Goal: Check status: Check status

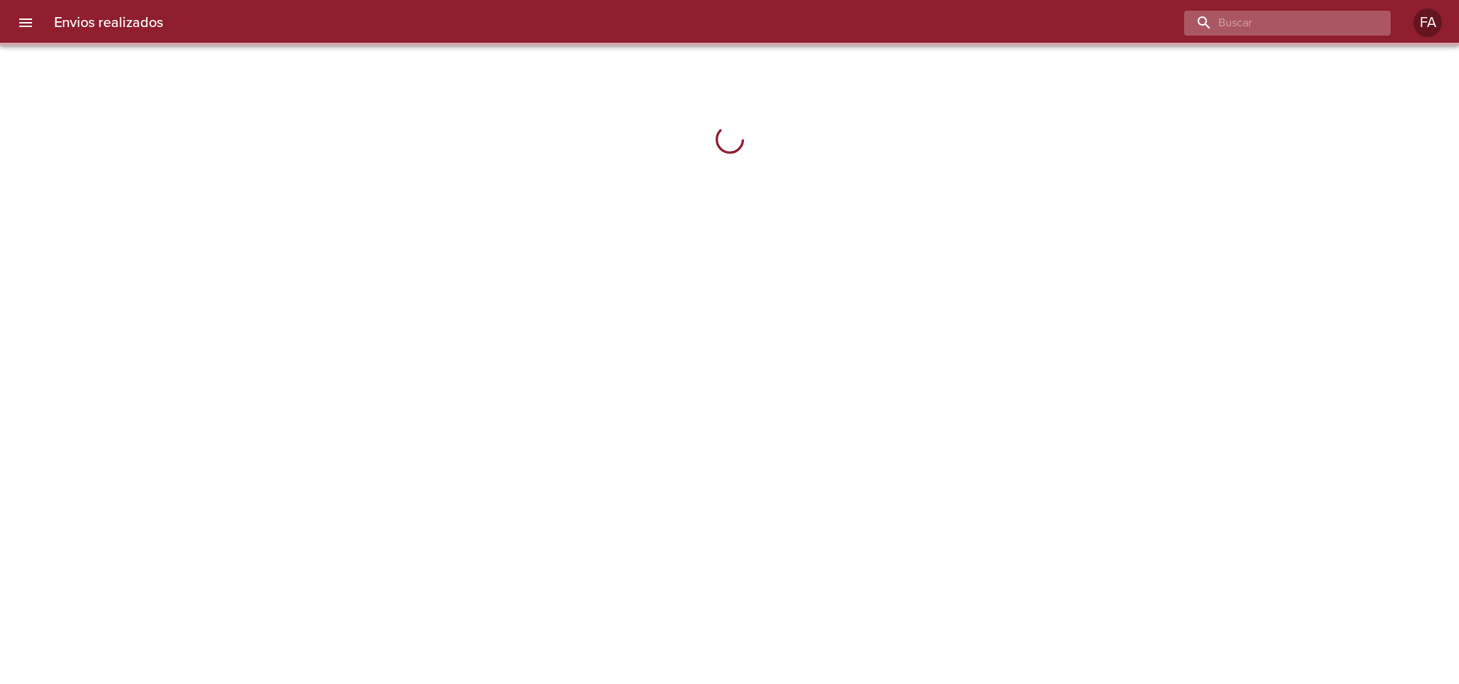
click at [1282, 20] on input "buscar" at bounding box center [1275, 23] width 182 height 25
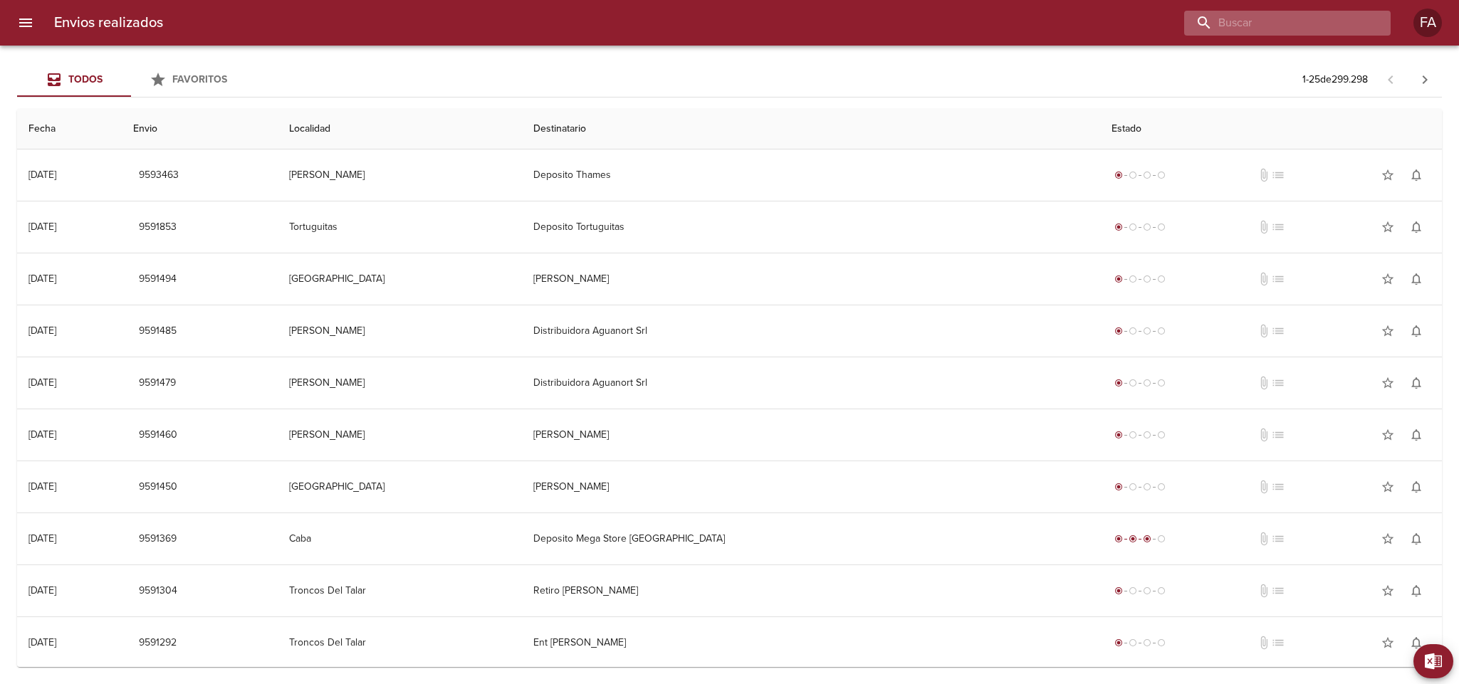
paste input "[PERSON_NAME]"
type input "[PERSON_NAME]"
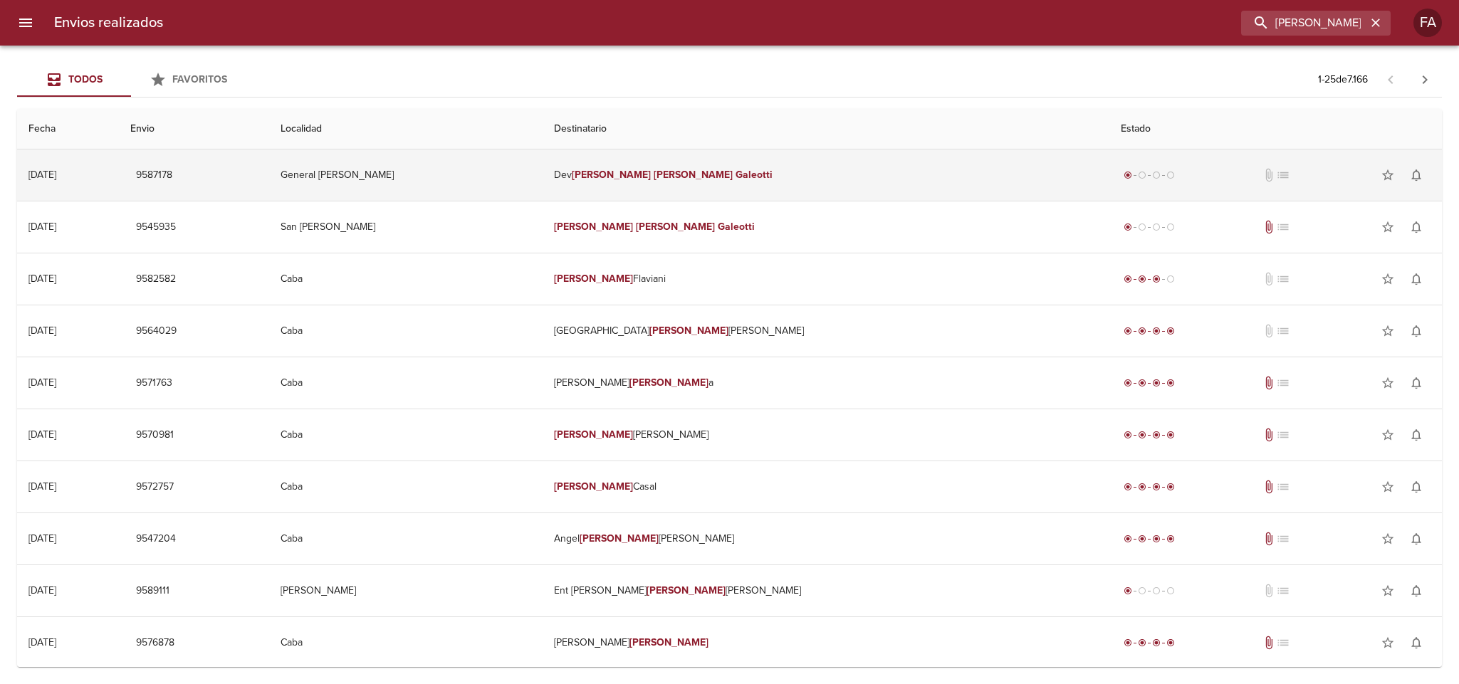
click at [543, 167] on td "General [PERSON_NAME]" at bounding box center [405, 175] width 273 height 51
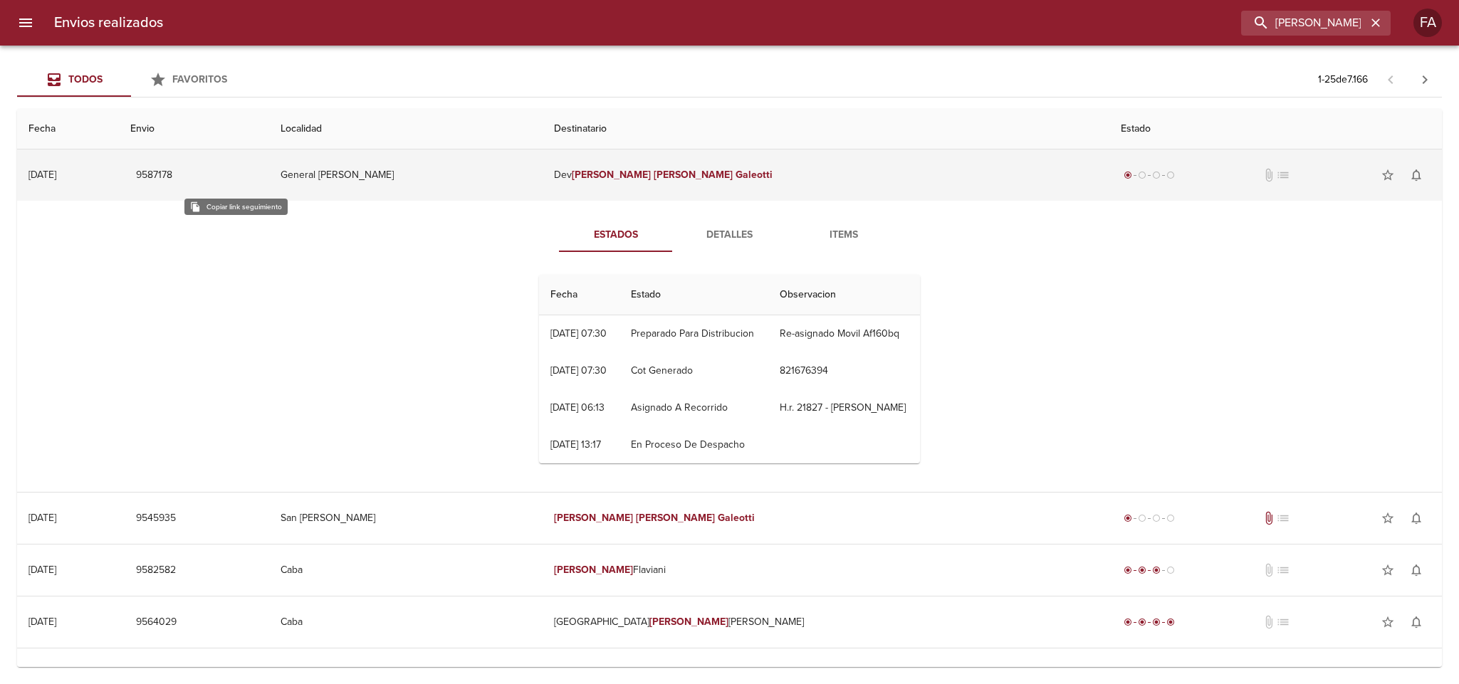
click at [172, 173] on span "9587178" at bounding box center [154, 176] width 36 height 18
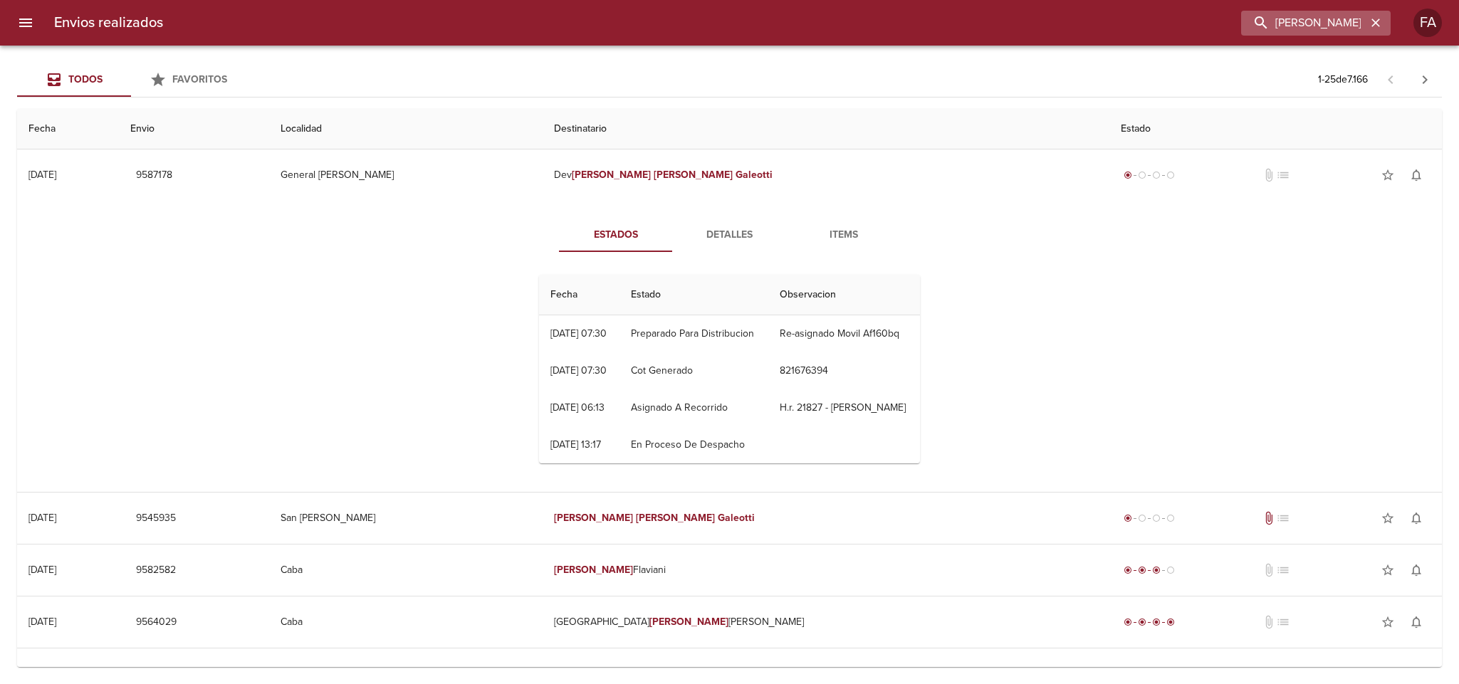
click at [1376, 16] on icon "button" at bounding box center [1376, 23] width 14 height 14
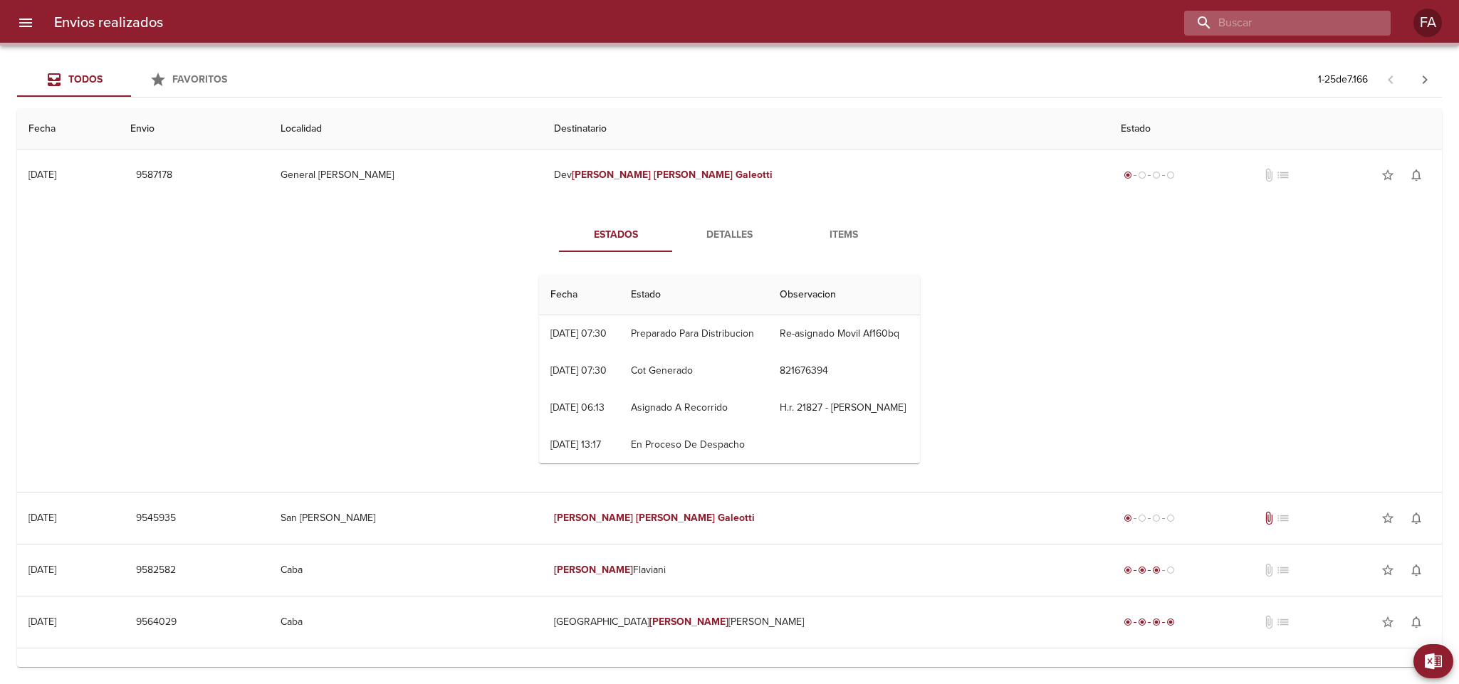
click at [1321, 16] on input "buscar" at bounding box center [1275, 23] width 182 height 25
paste input "[PERSON_NAME] [PERSON_NAME]"
type input "[PERSON_NAME] [PERSON_NAME]"
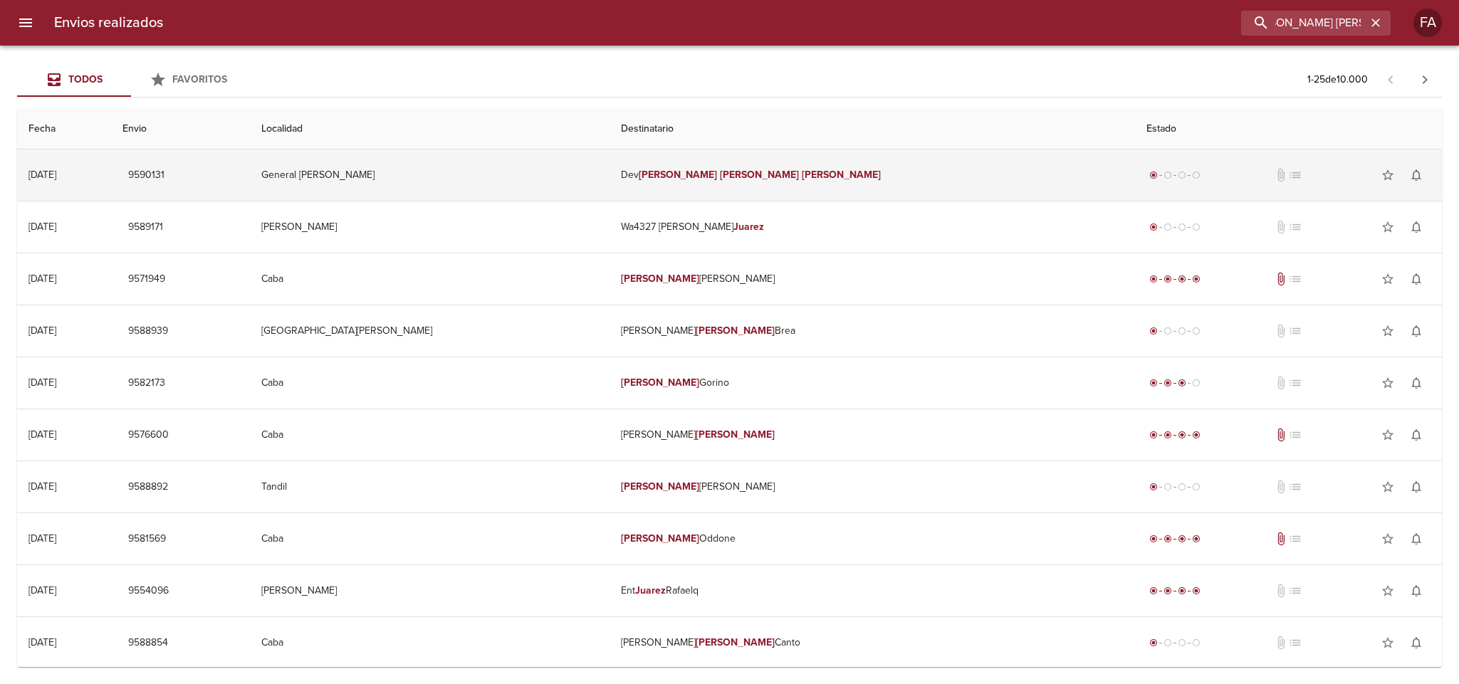
click at [521, 191] on td "General [PERSON_NAME]" at bounding box center [430, 175] width 360 height 51
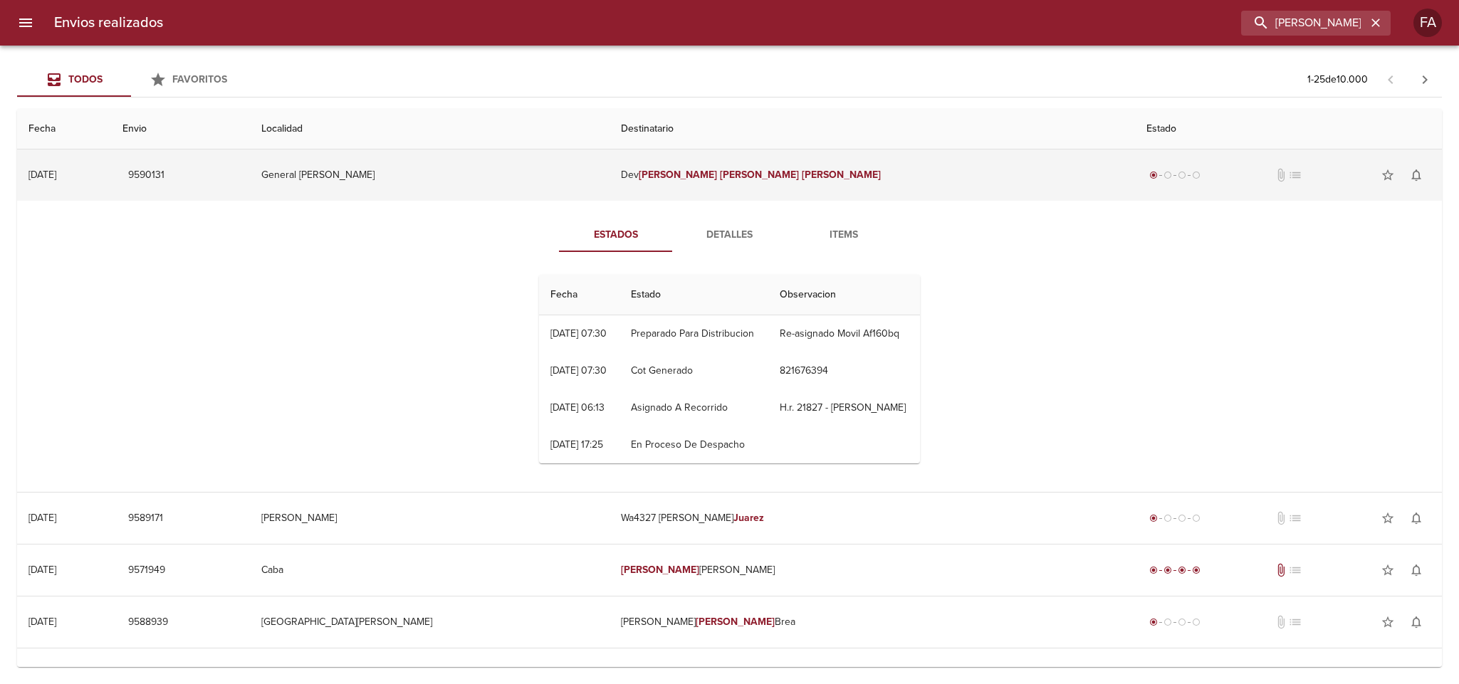
click at [164, 180] on span "9590131" at bounding box center [146, 176] width 36 height 18
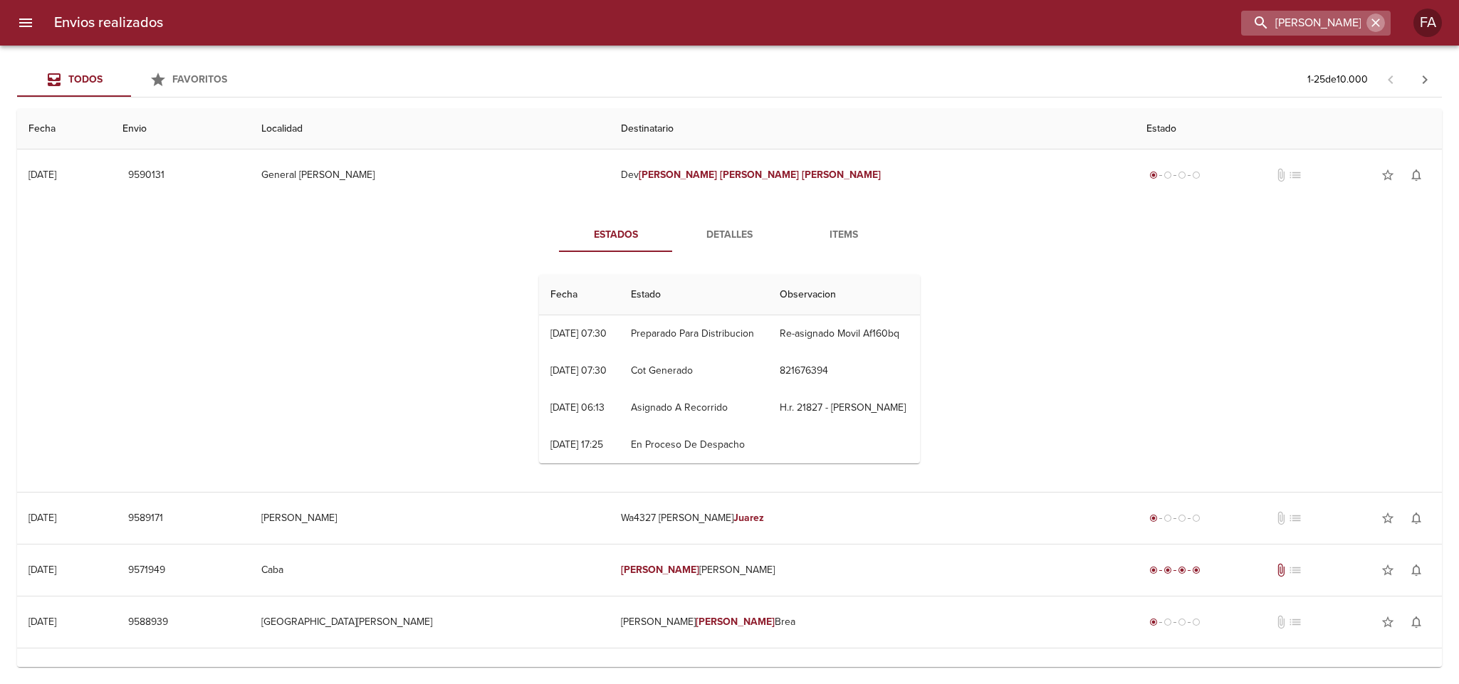
click at [1369, 26] on icon "button" at bounding box center [1376, 23] width 14 height 14
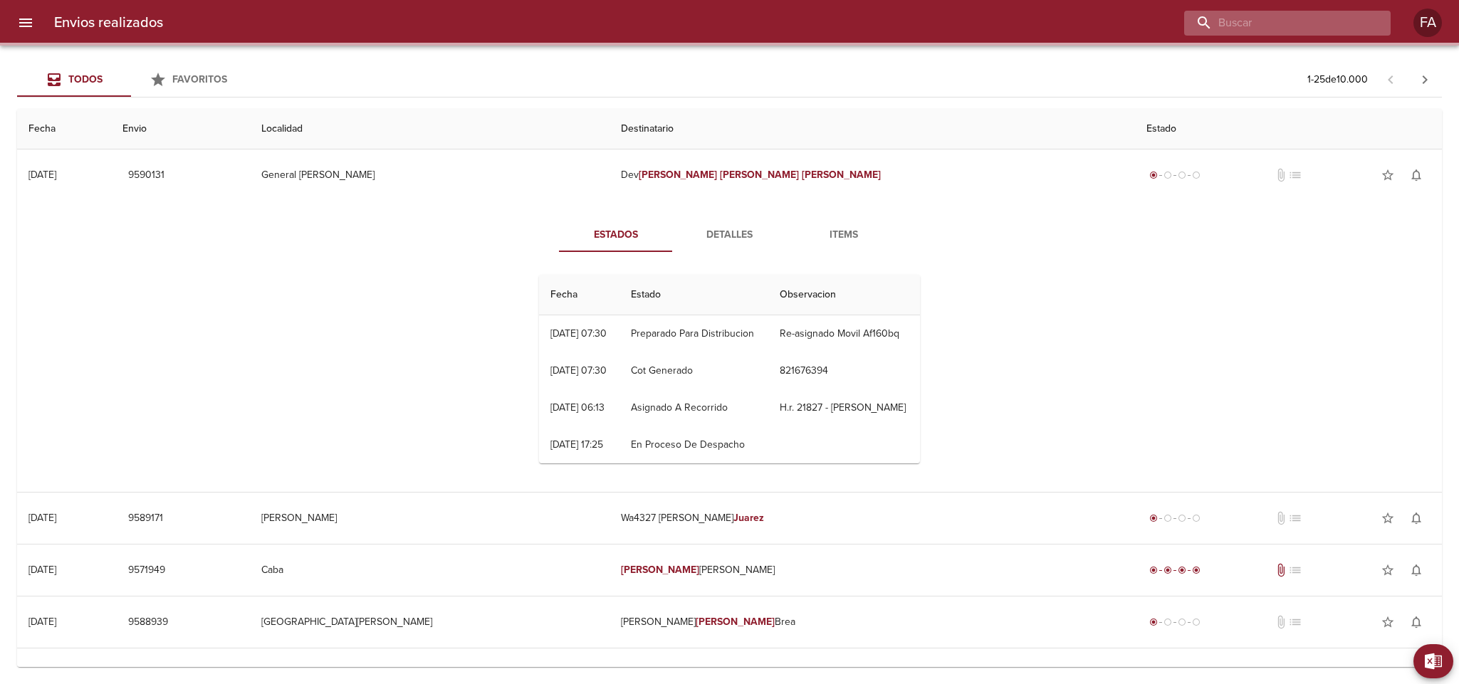
click at [1346, 21] on input "buscar" at bounding box center [1275, 23] width 182 height 25
paste input "[PERSON_NAME]"
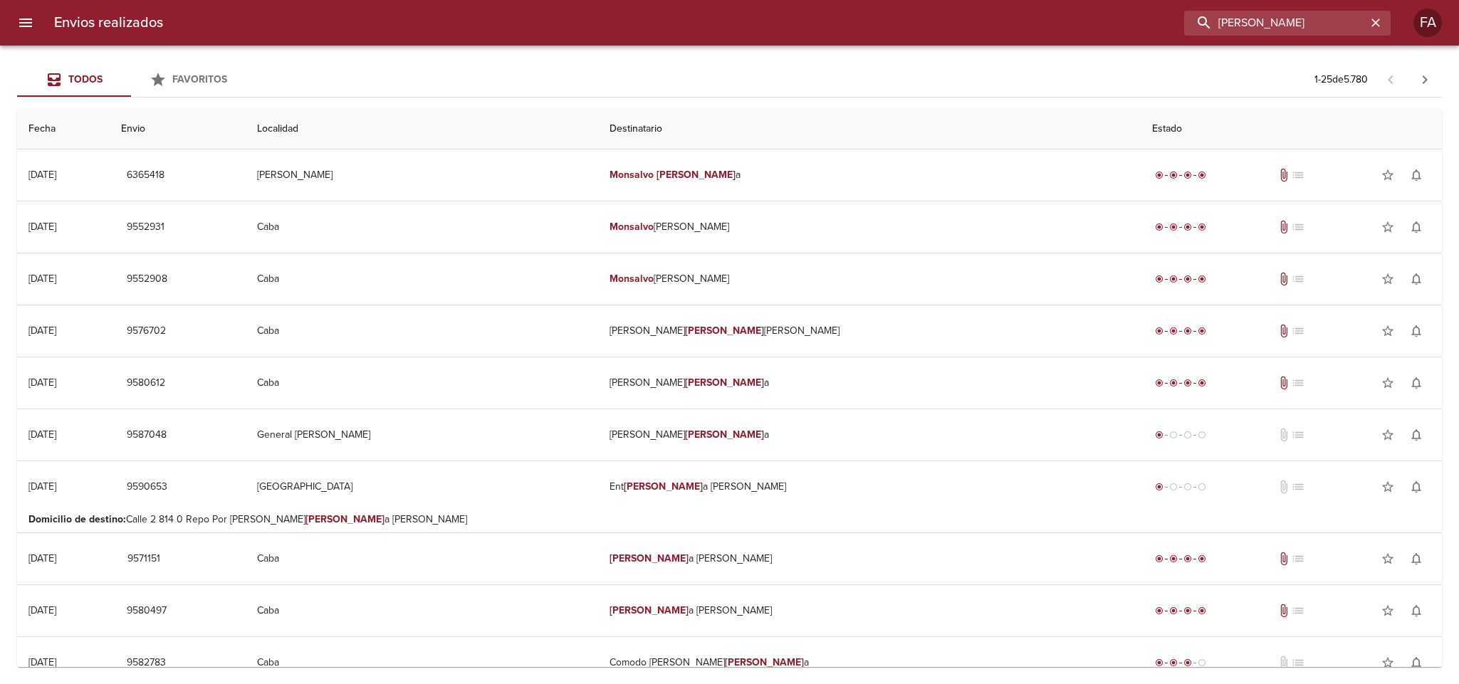
drag, startPoint x: 1267, startPoint y: 21, endPoint x: 1008, endPoint y: 50, distance: 260.0
click at [1008, 0] on div "Envios realizados [PERSON_NAME] FA Todos Favoritos 1 - 25 de 5.780 Fecha Envio …" at bounding box center [729, 0] width 1459 height 0
paste input "[PERSON_NAME] [PERSON_NAME]"
type input "[PERSON_NAME] [PERSON_NAME]"
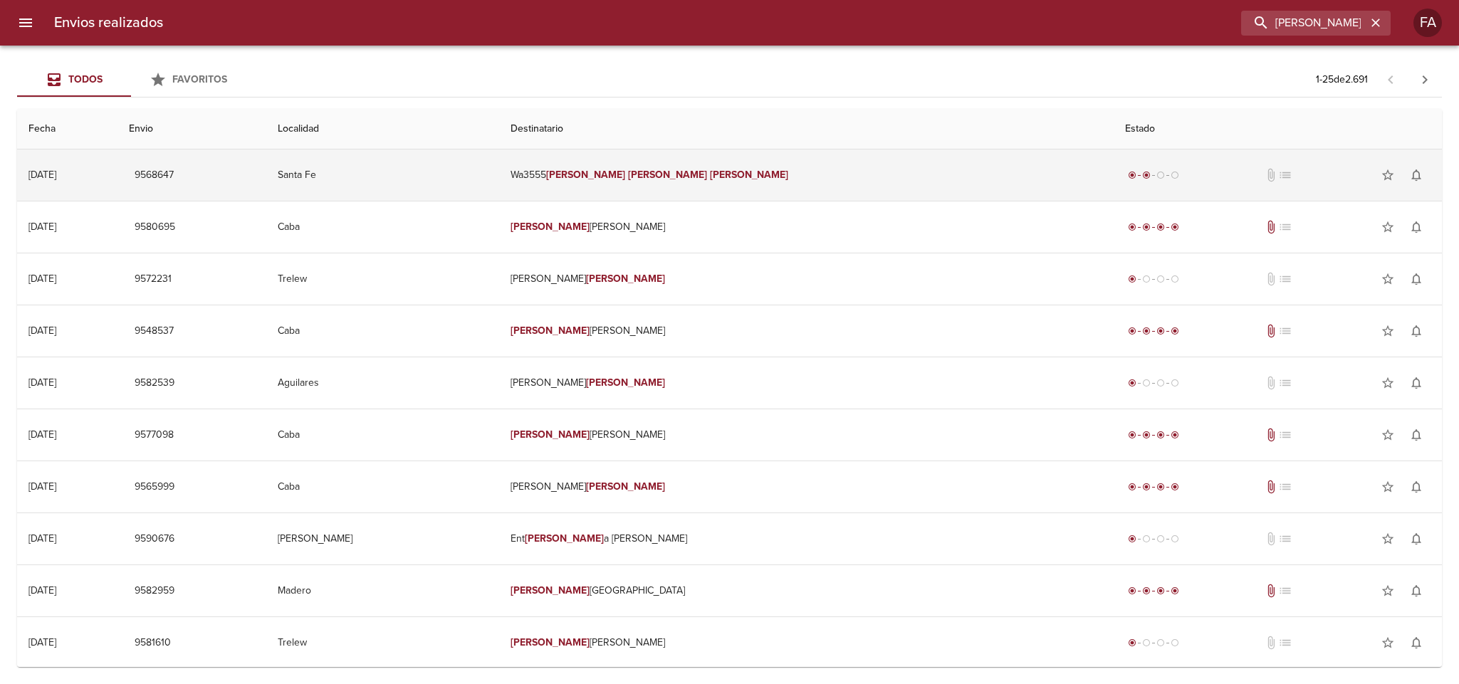
click at [499, 180] on td "Santa Fe" at bounding box center [382, 175] width 233 height 51
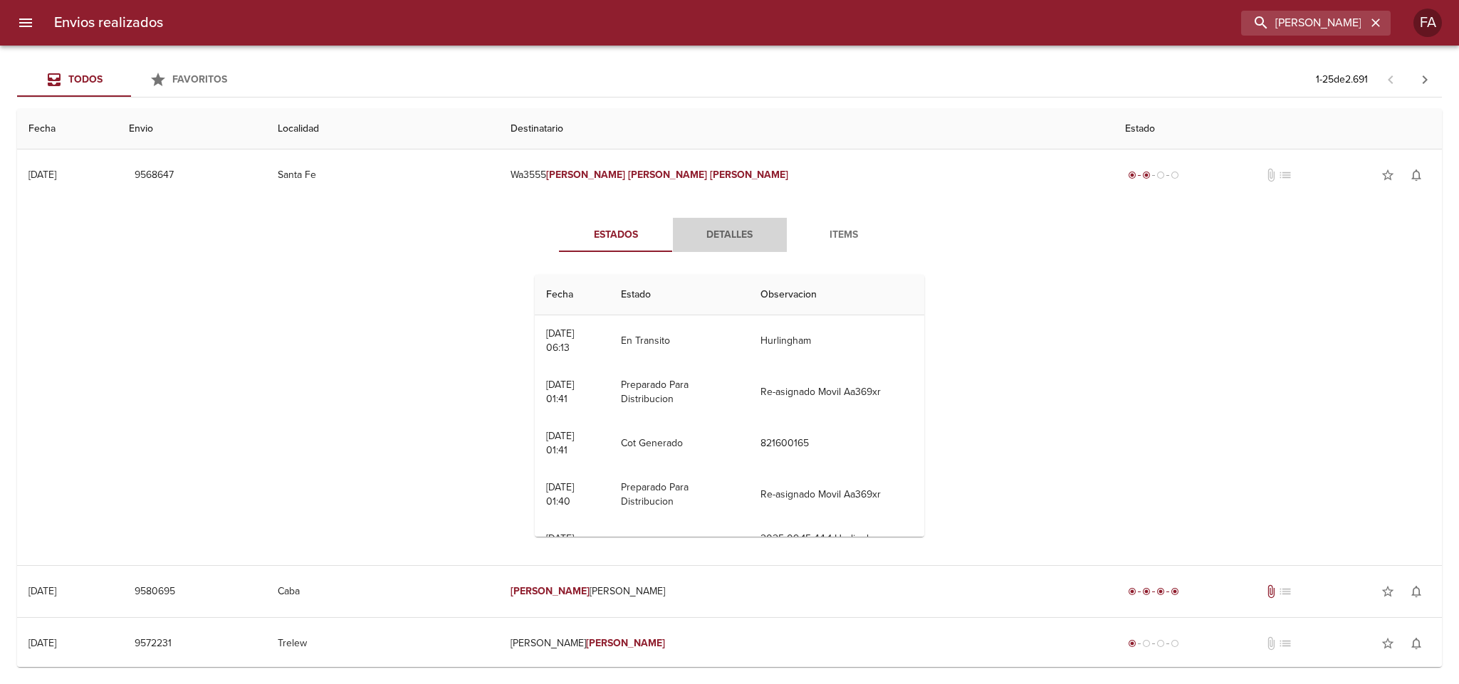
click at [701, 236] on span "Detalles" at bounding box center [729, 235] width 97 height 18
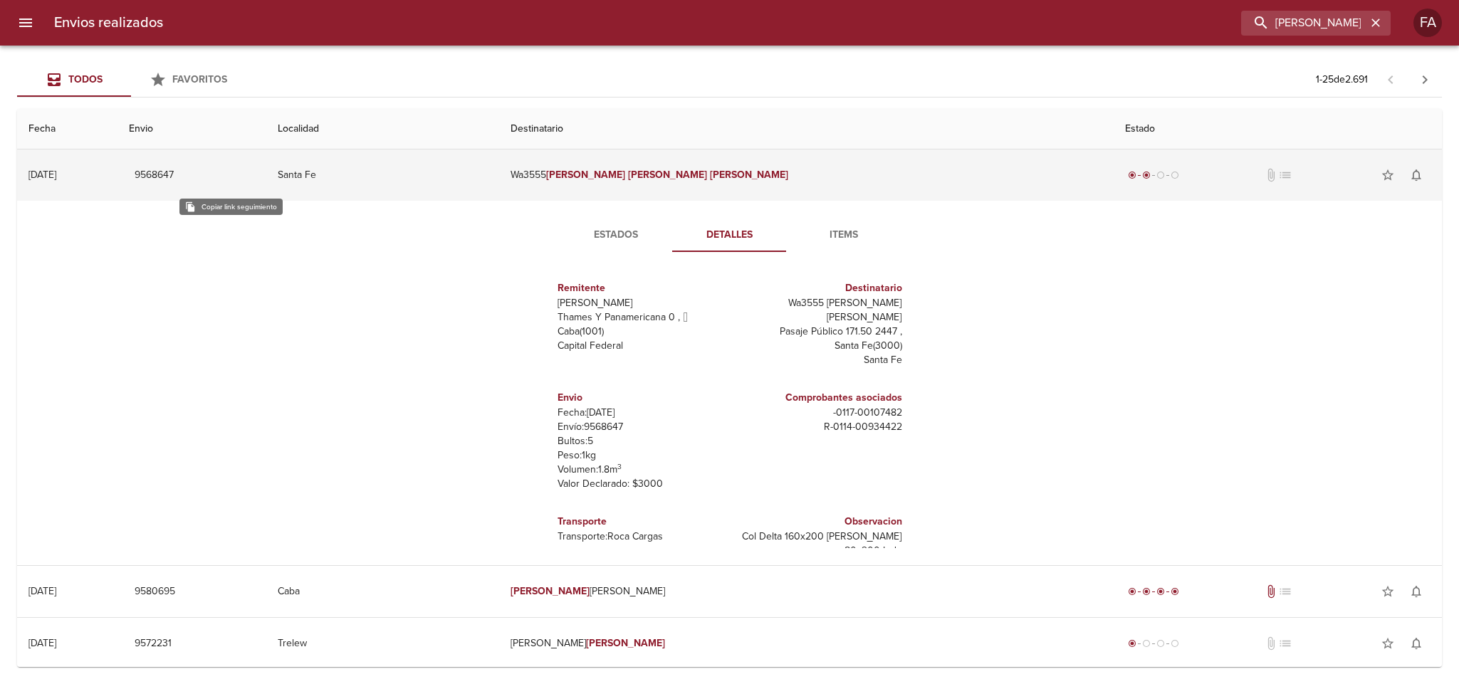
click at [174, 169] on span "9568647" at bounding box center [154, 176] width 39 height 18
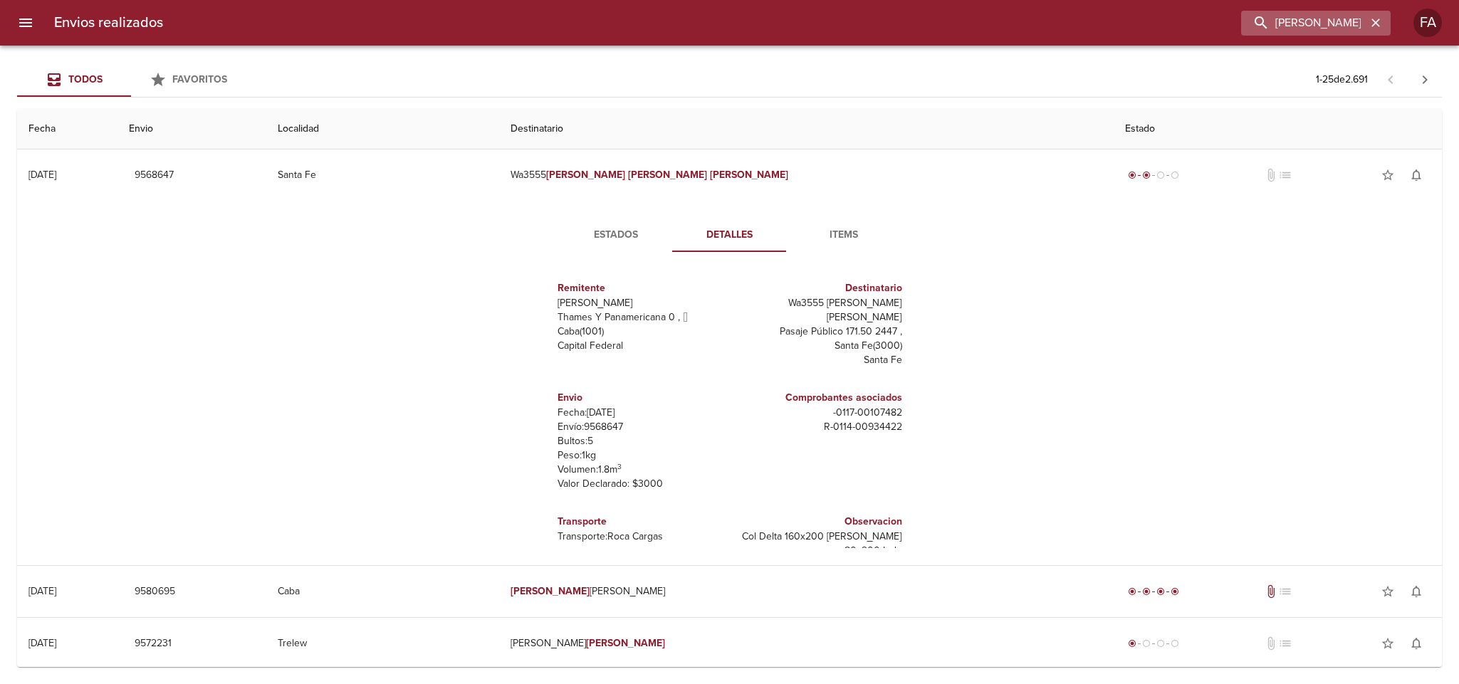
click at [1384, 18] on div "[PERSON_NAME] [PERSON_NAME]" at bounding box center [1316, 23] width 150 height 25
click at [1369, 19] on icon "button" at bounding box center [1376, 23] width 14 height 14
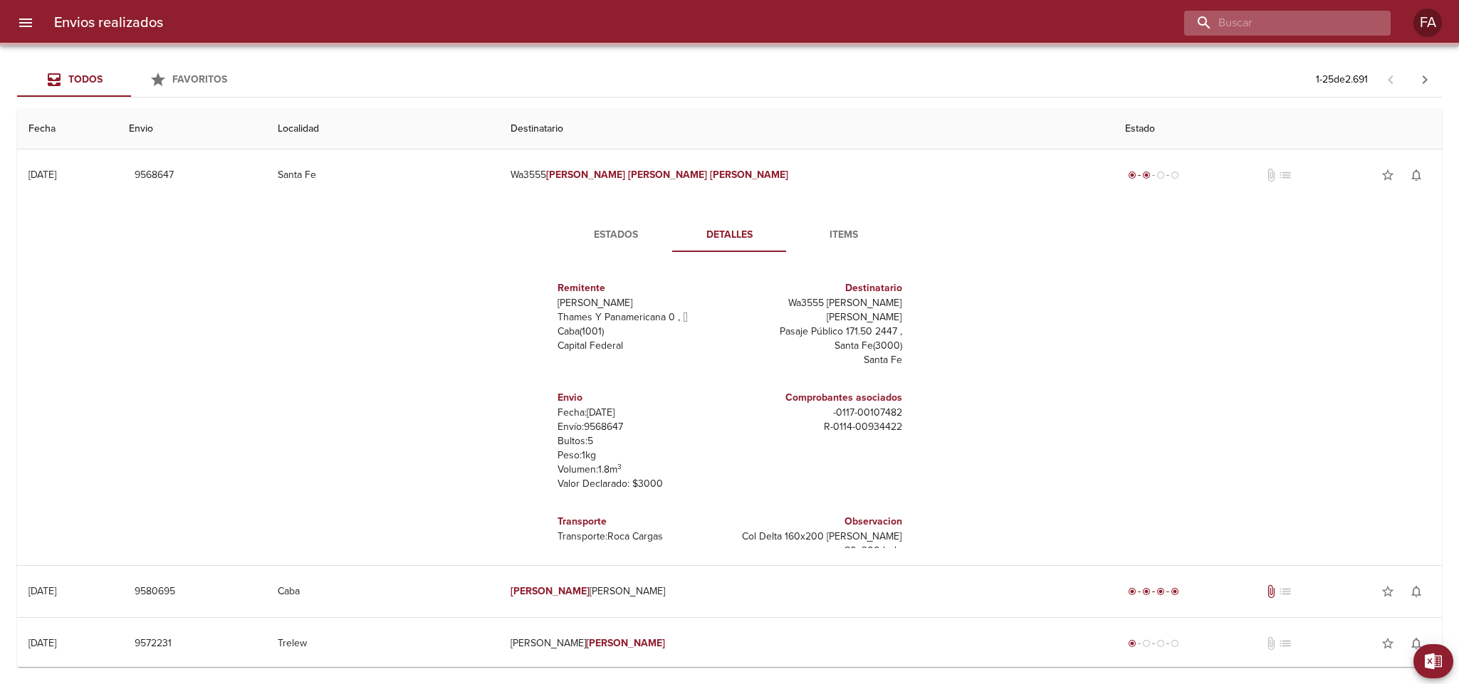
click at [1364, 21] on input "buscar" at bounding box center [1275, 23] width 182 height 25
paste input "[PERSON_NAME] [PERSON_NAME]"
type input "[PERSON_NAME] [PERSON_NAME]"
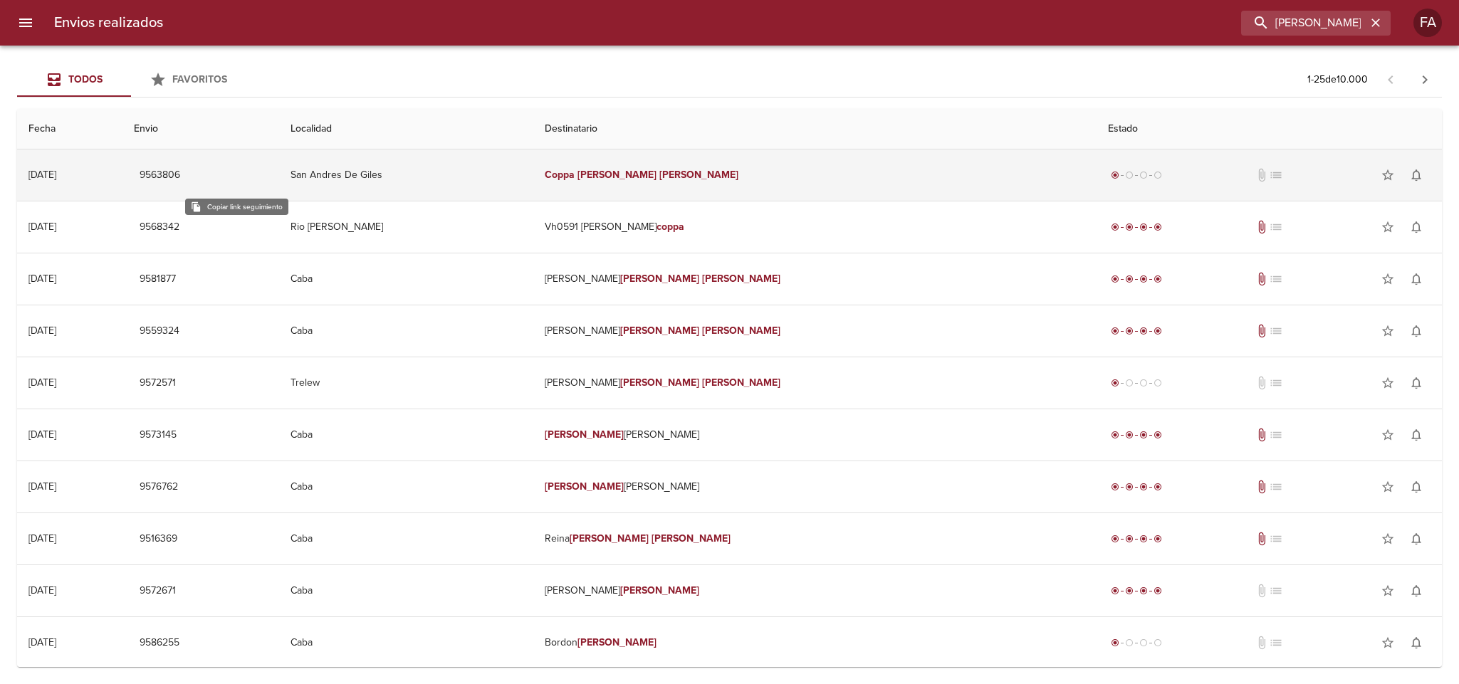
click at [180, 178] on span "9563806" at bounding box center [160, 176] width 41 height 18
click at [533, 156] on td "San Andres De Giles" at bounding box center [406, 175] width 254 height 51
